Goal: Information Seeking & Learning: Learn about a topic

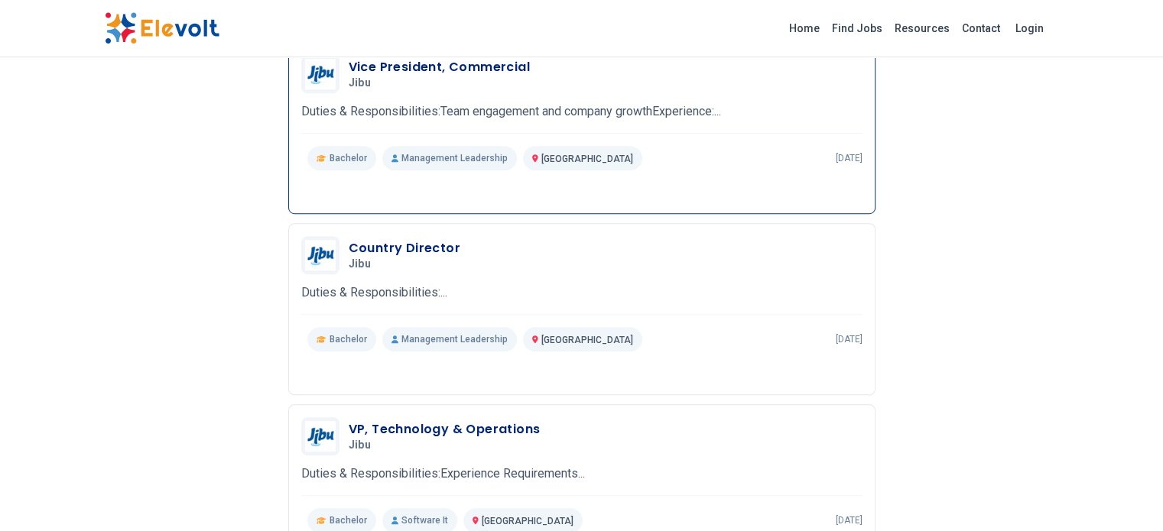
scroll to position [979, 0]
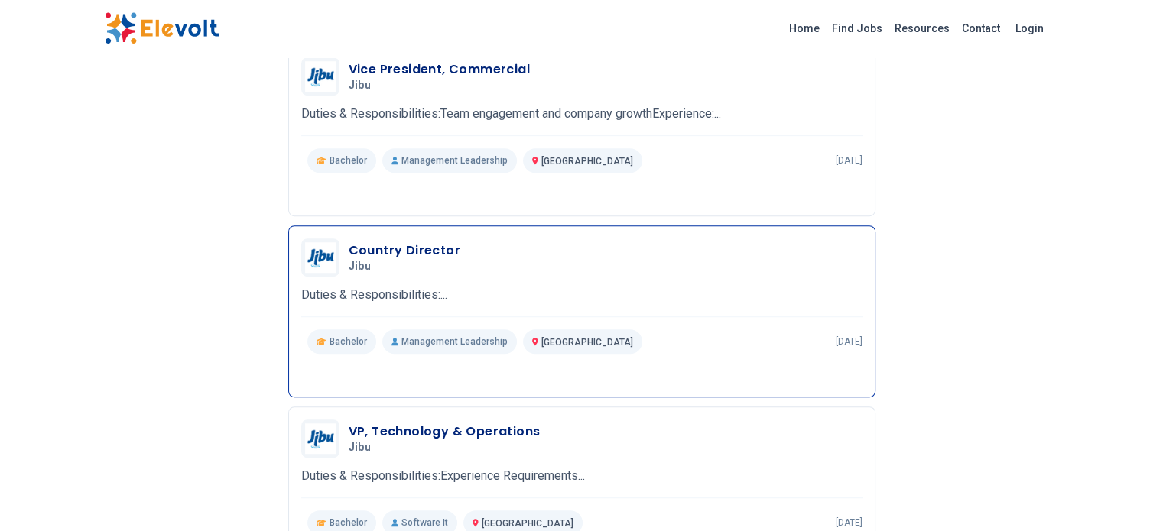
click at [350, 242] on h3 "Country Director" at bounding box center [405, 251] width 112 height 18
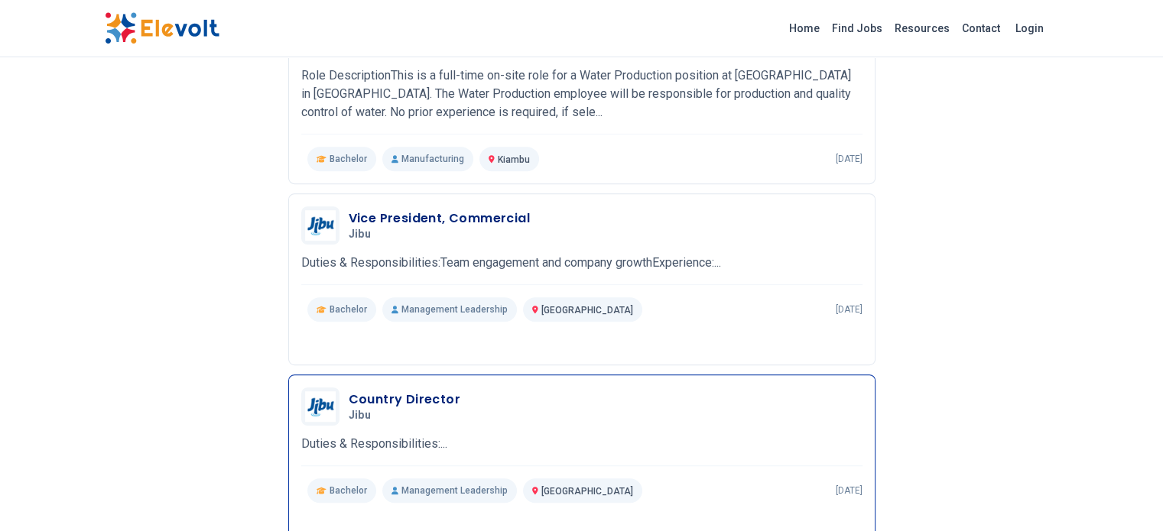
scroll to position [795, 0]
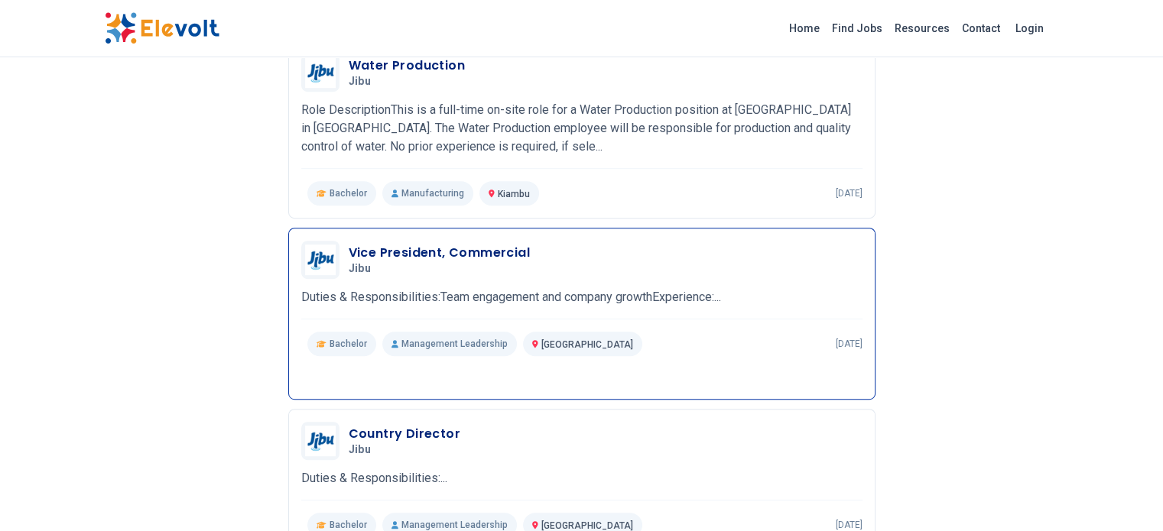
click at [349, 244] on h3 "Vice President, Commercial" at bounding box center [439, 253] width 181 height 18
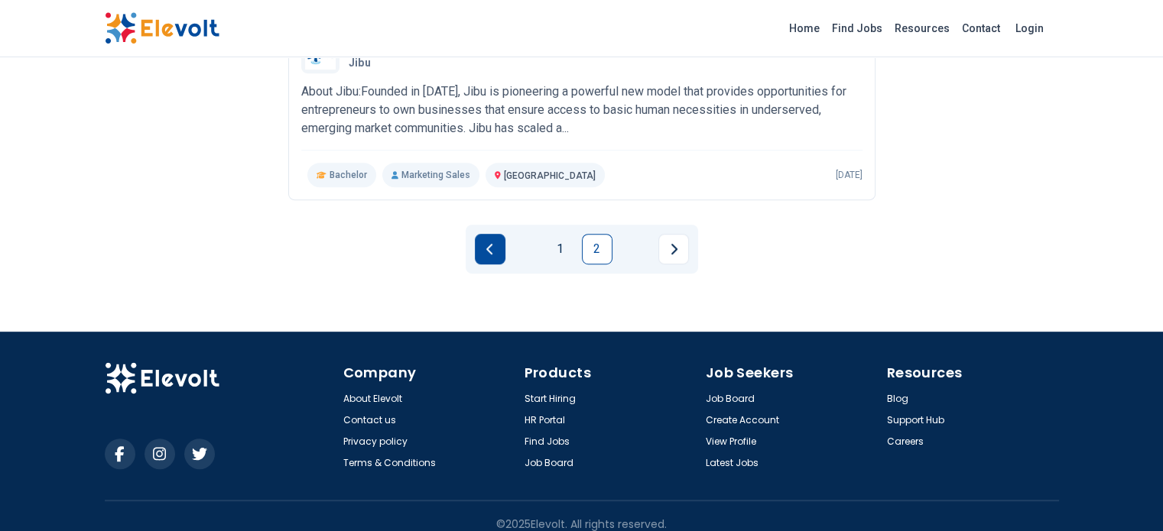
click at [489, 243] on icon "Previous page" at bounding box center [490, 249] width 8 height 12
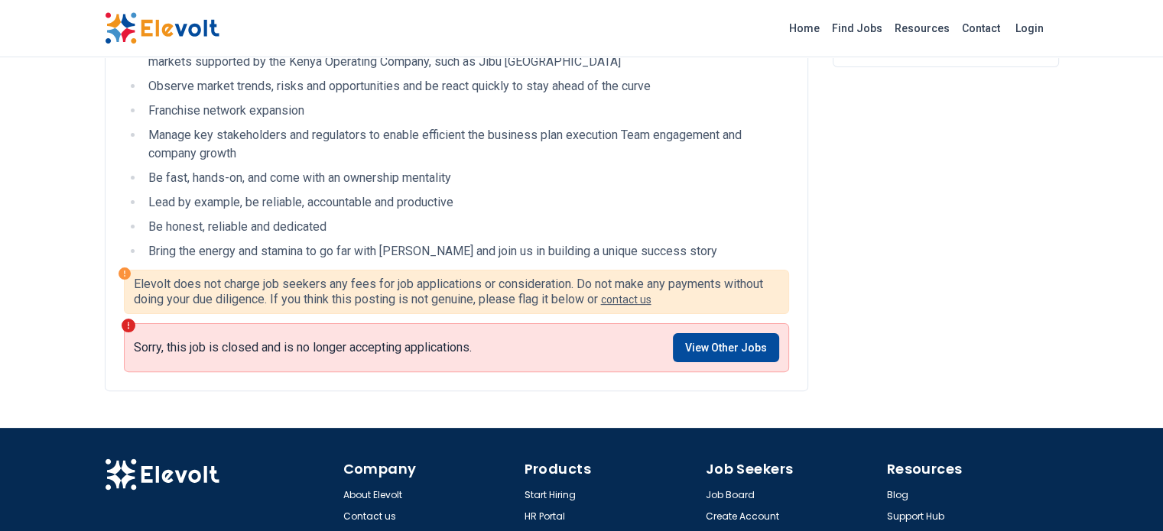
scroll to position [398, 0]
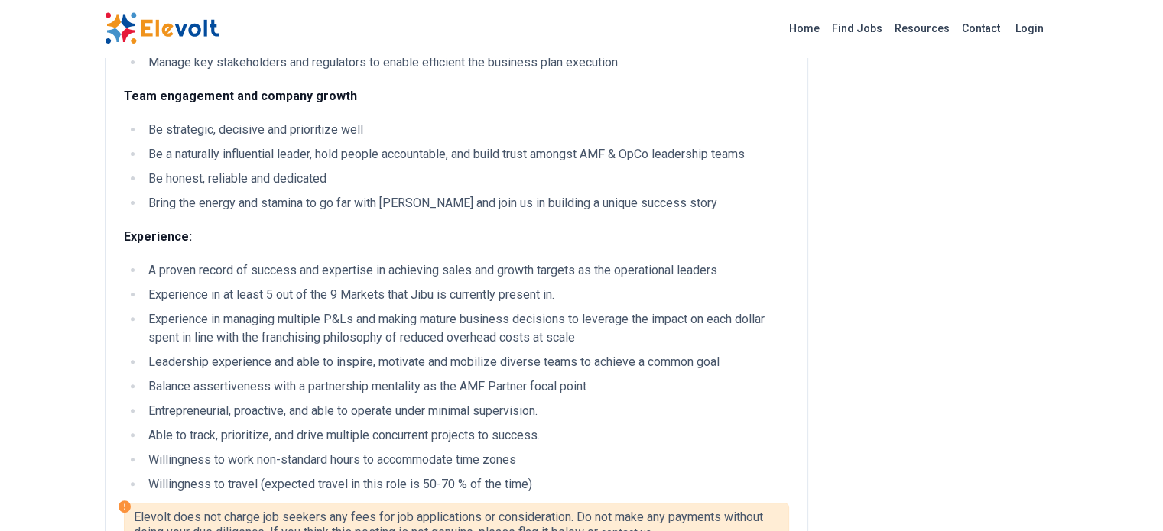
scroll to position [428, 0]
